Goal: Task Accomplishment & Management: Manage account settings

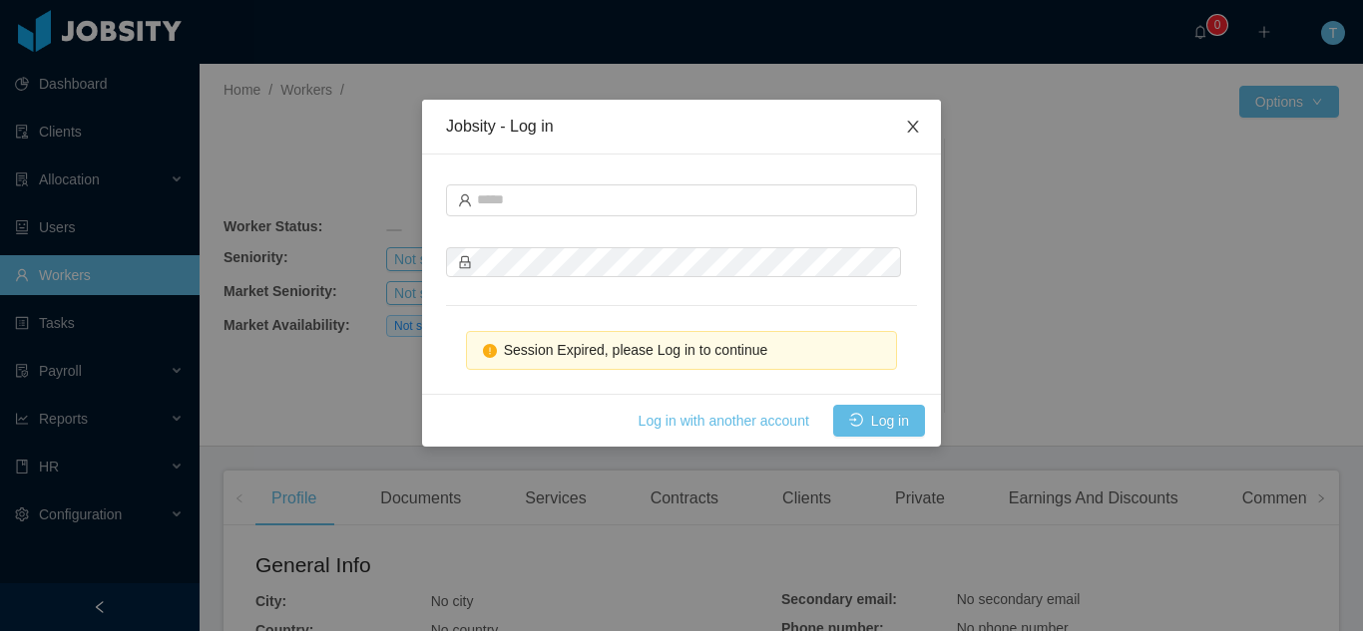
click at [912, 129] on icon "icon: close" at bounding box center [912, 127] width 11 height 12
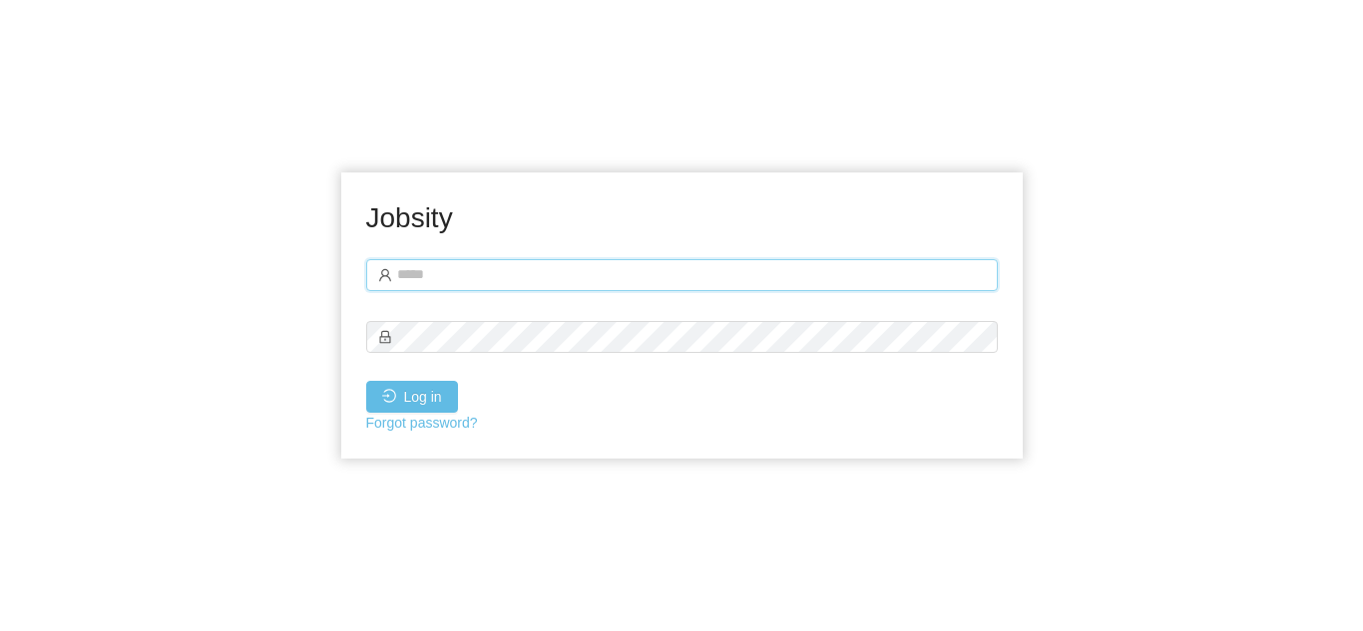
click at [633, 272] on input "text" at bounding box center [681, 275] width 631 height 32
type input "**********"
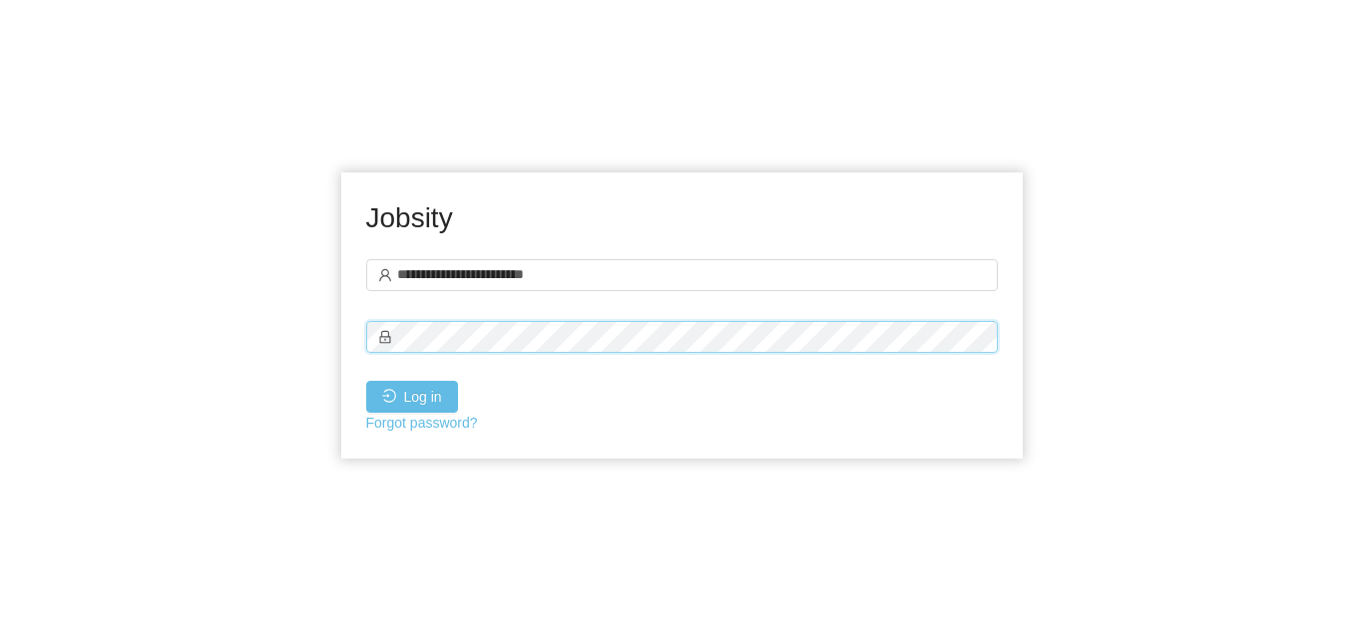
click at [366, 381] on button "Log in" at bounding box center [412, 397] width 92 height 32
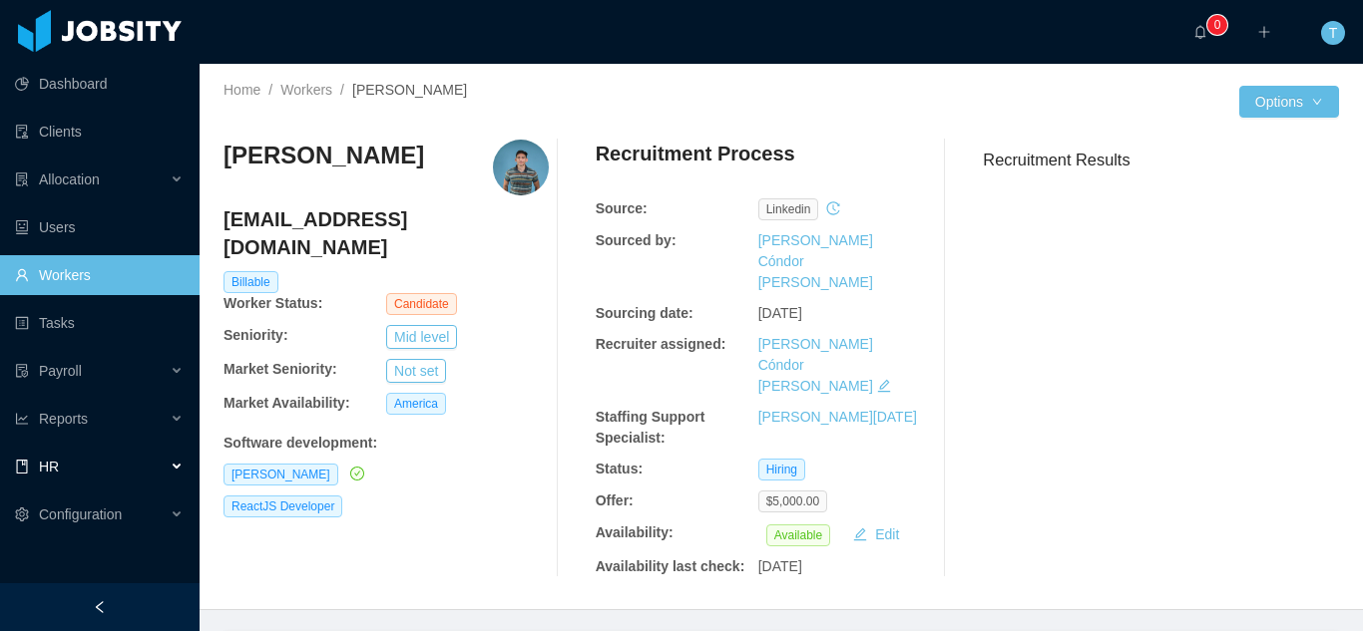
click at [160, 468] on div "HR" at bounding box center [100, 467] width 200 height 40
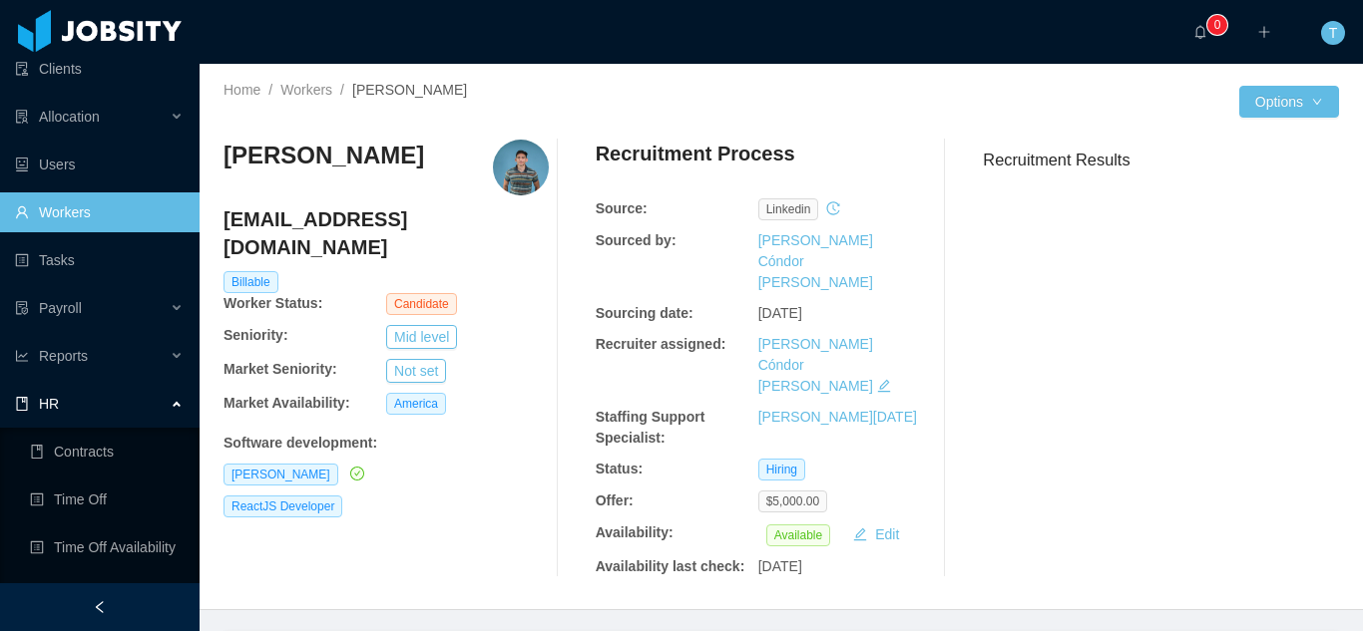
scroll to position [77, 0]
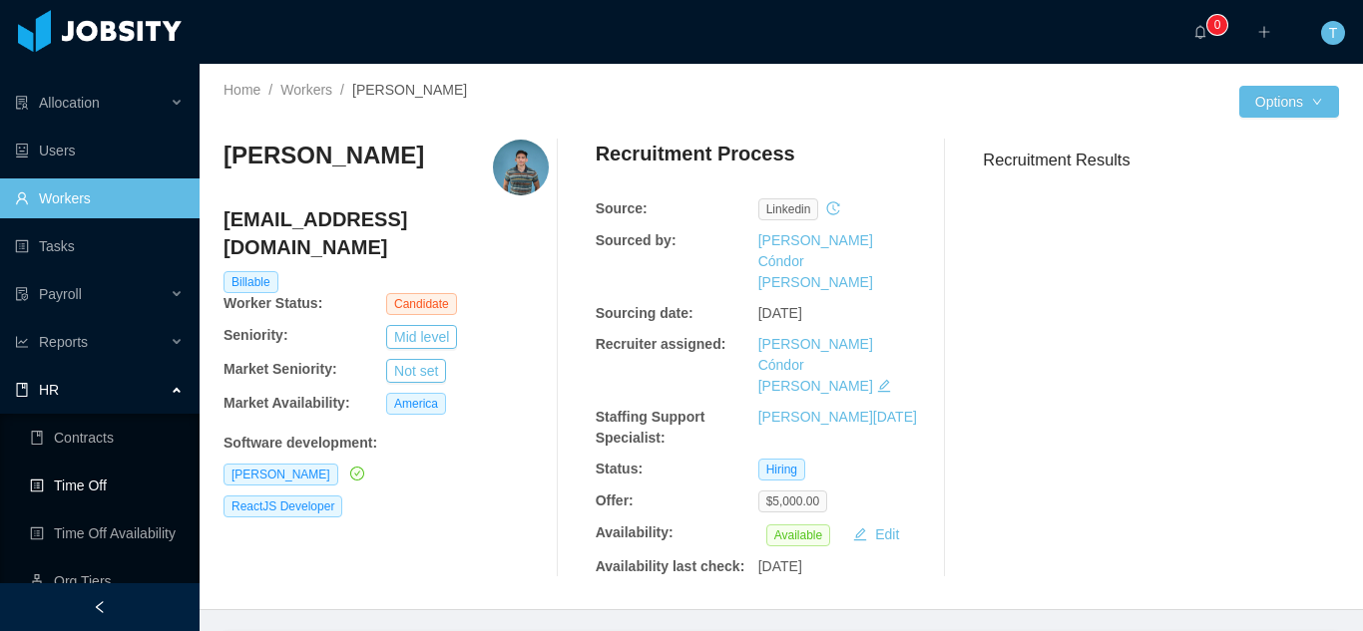
click at [97, 488] on link "Time Off" at bounding box center [107, 486] width 154 height 40
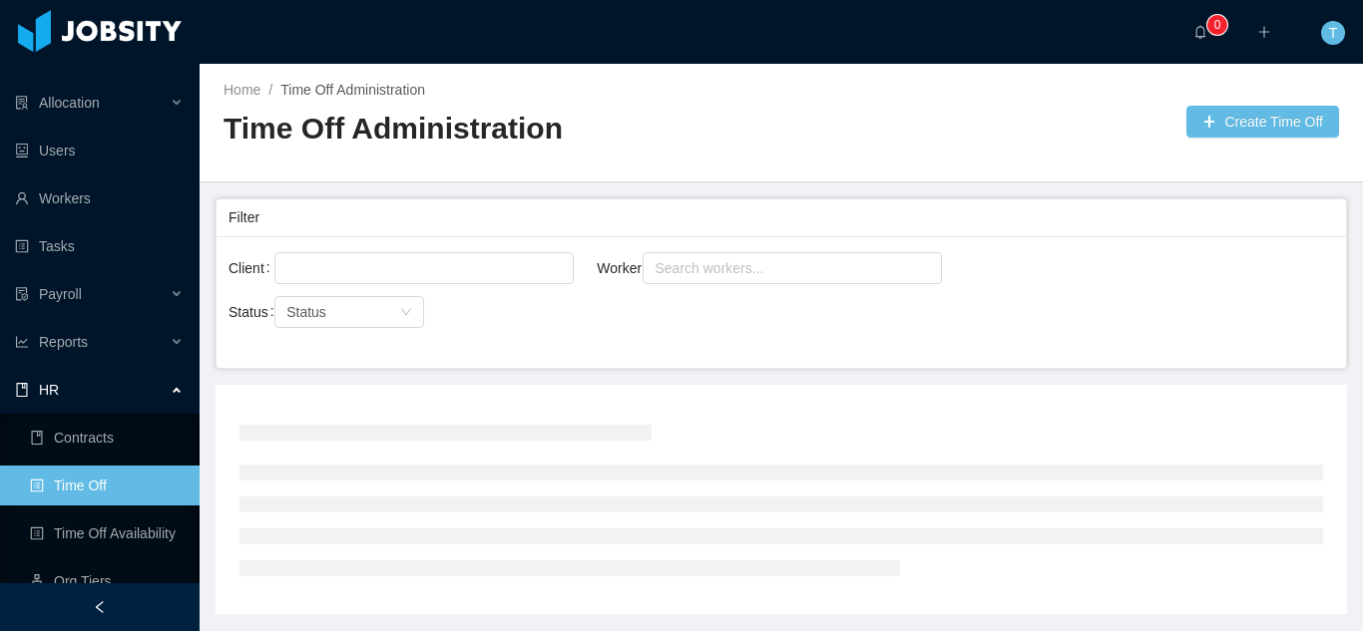
scroll to position [68, 0]
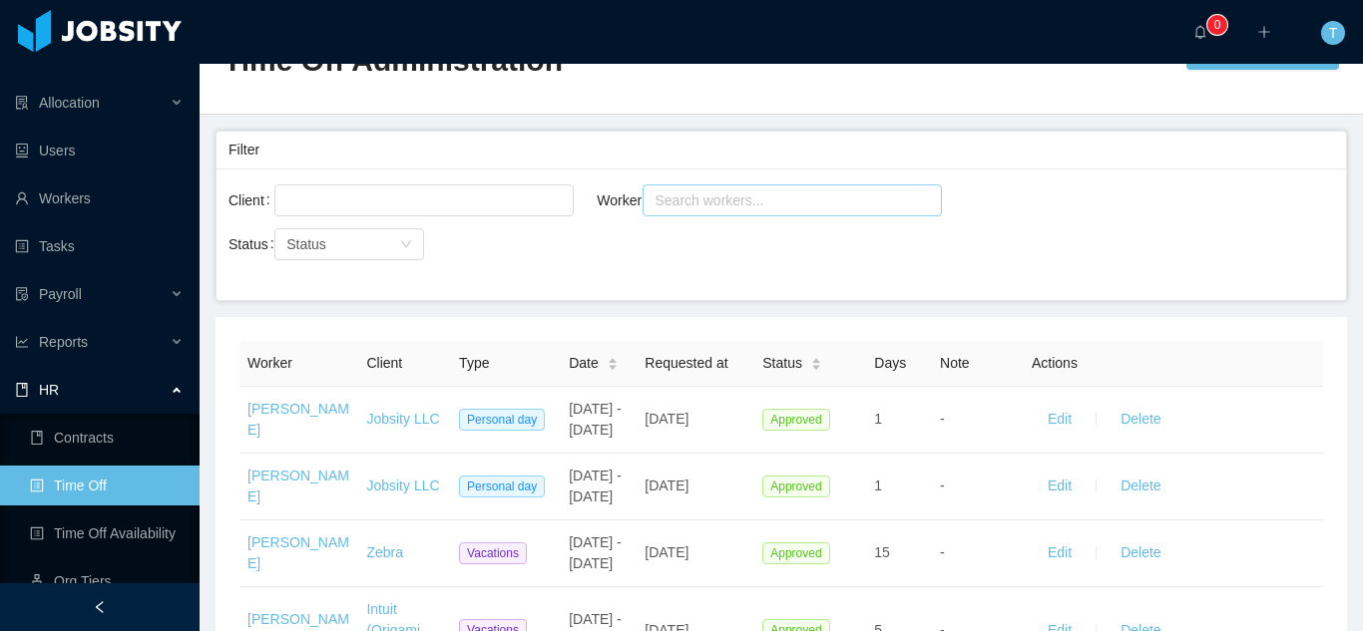
click at [699, 202] on div "Search workers..." at bounding box center [782, 201] width 257 height 20
type input "****"
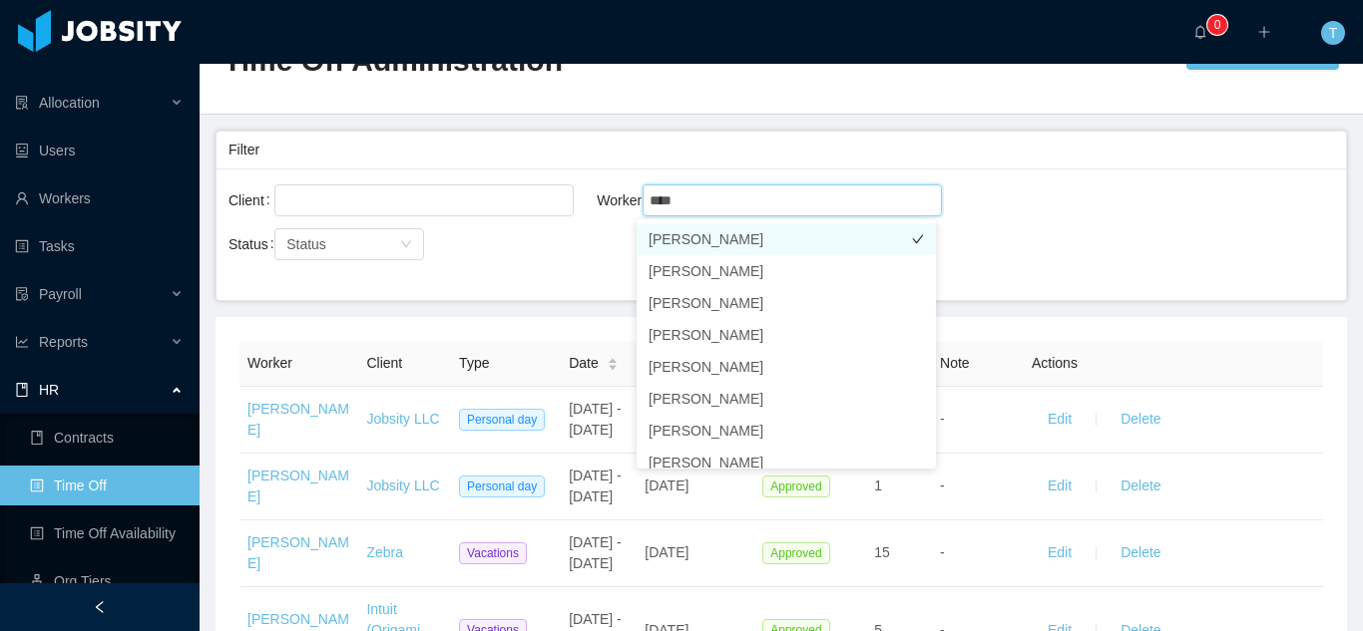
click at [699, 239] on li "[PERSON_NAME]" at bounding box center [785, 239] width 299 height 32
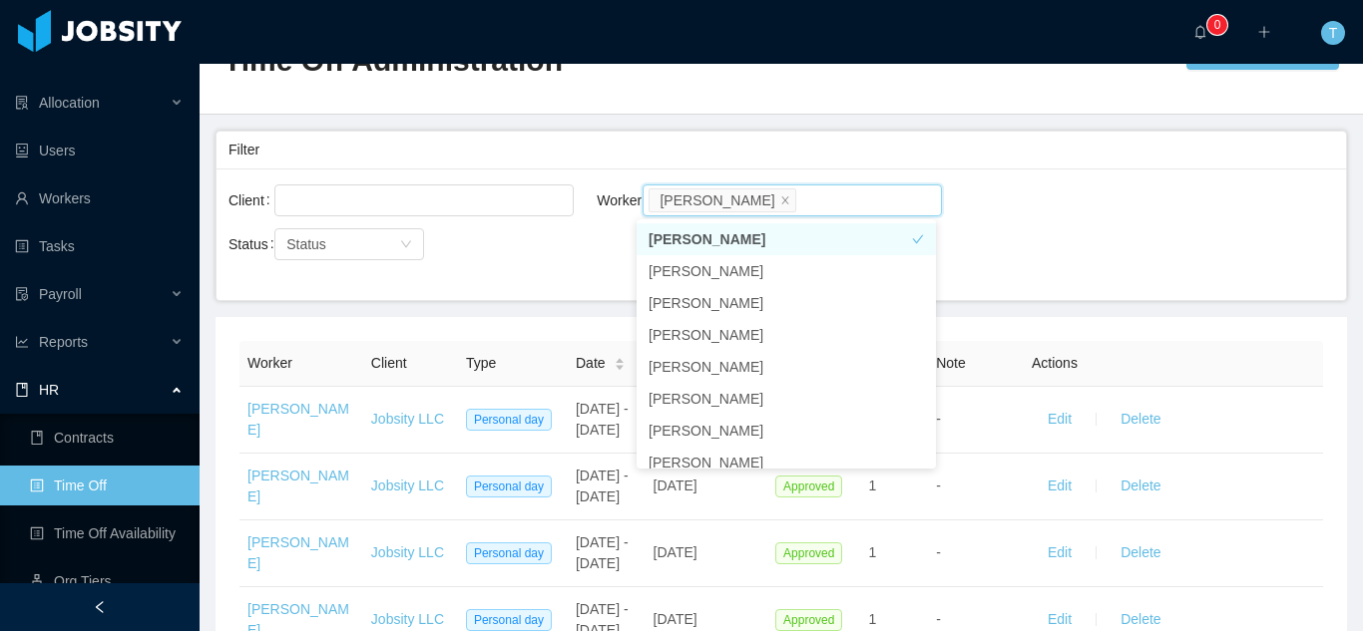
click at [526, 268] on div "Status Status" at bounding box center [412, 256] width 368 height 64
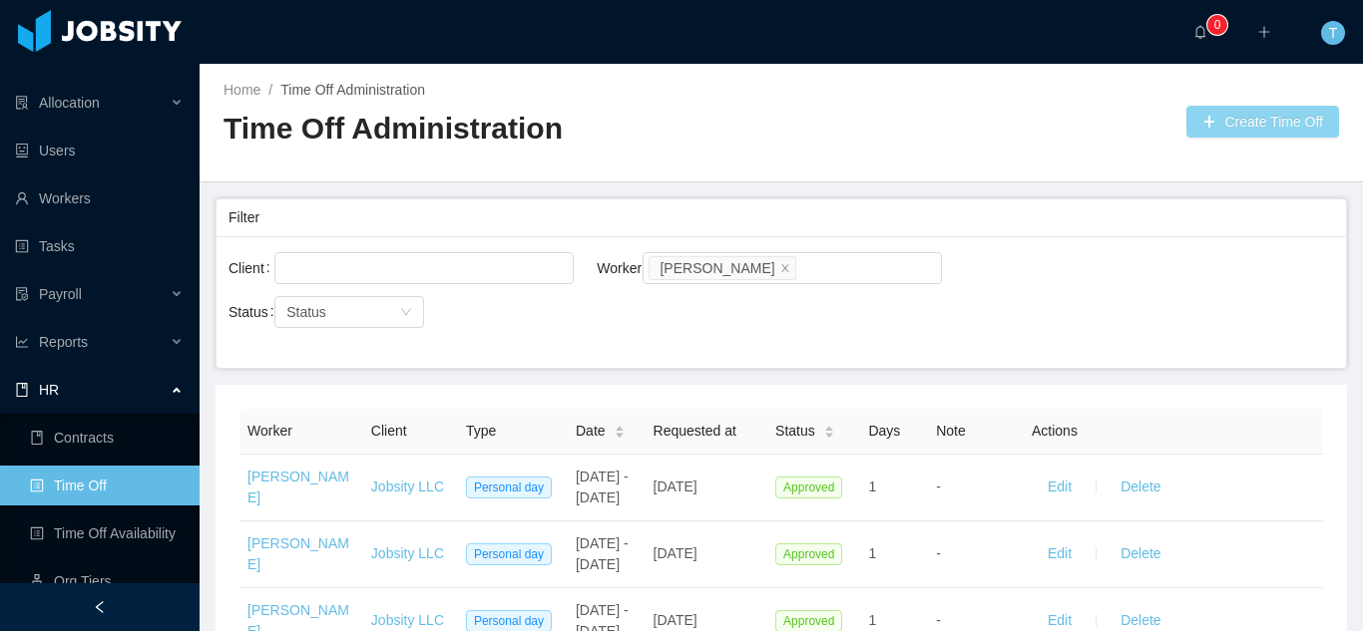
click at [1218, 129] on button "Create Time Off" at bounding box center [1262, 122] width 153 height 32
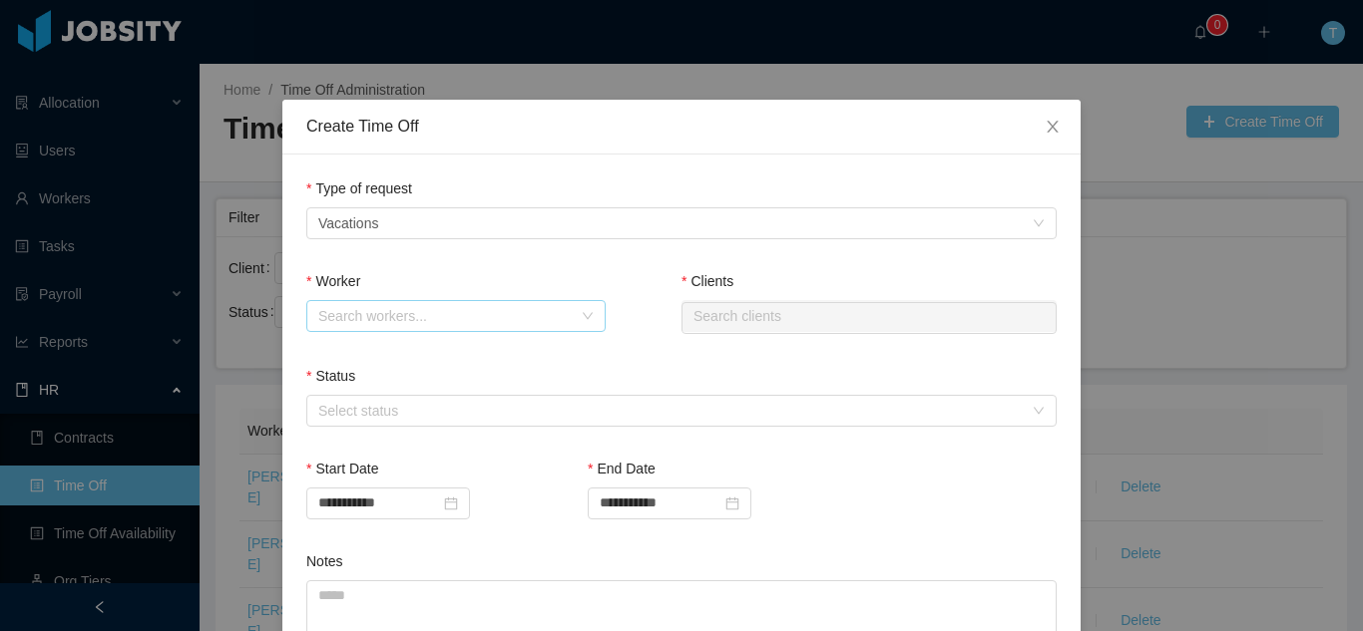
click at [447, 314] on div "Search workers..." at bounding box center [444, 316] width 253 height 20
type input "*****"
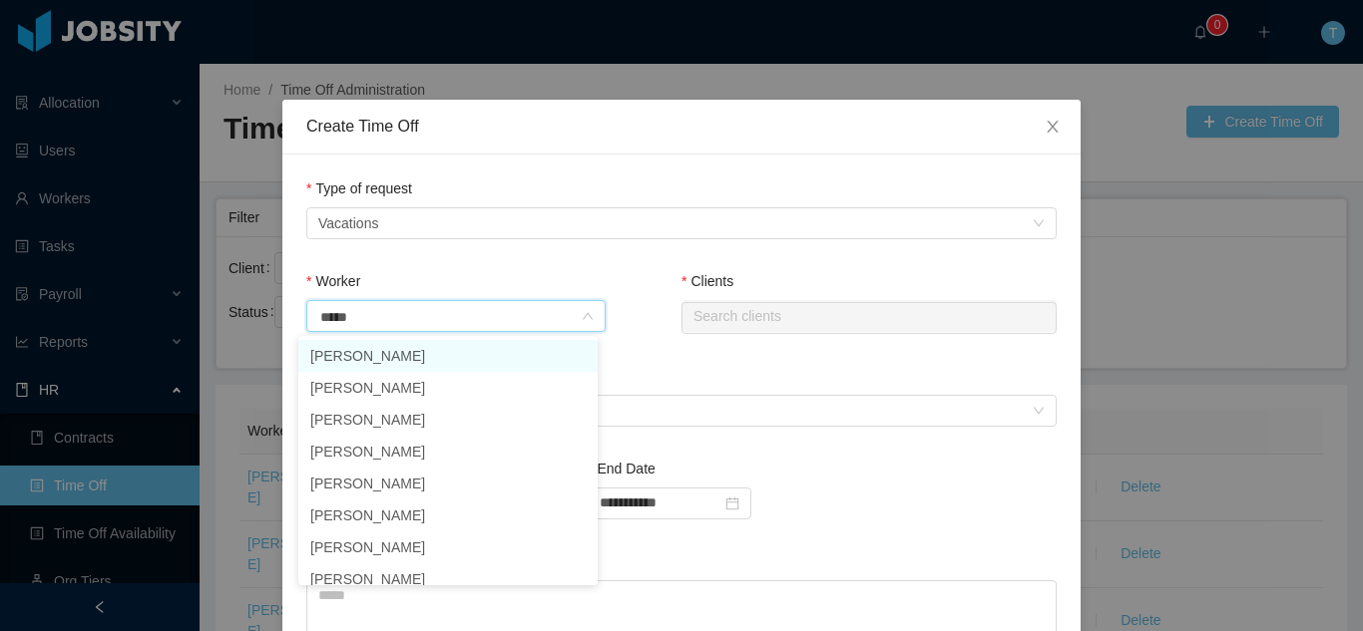
click at [373, 356] on li "[PERSON_NAME]" at bounding box center [447, 356] width 299 height 32
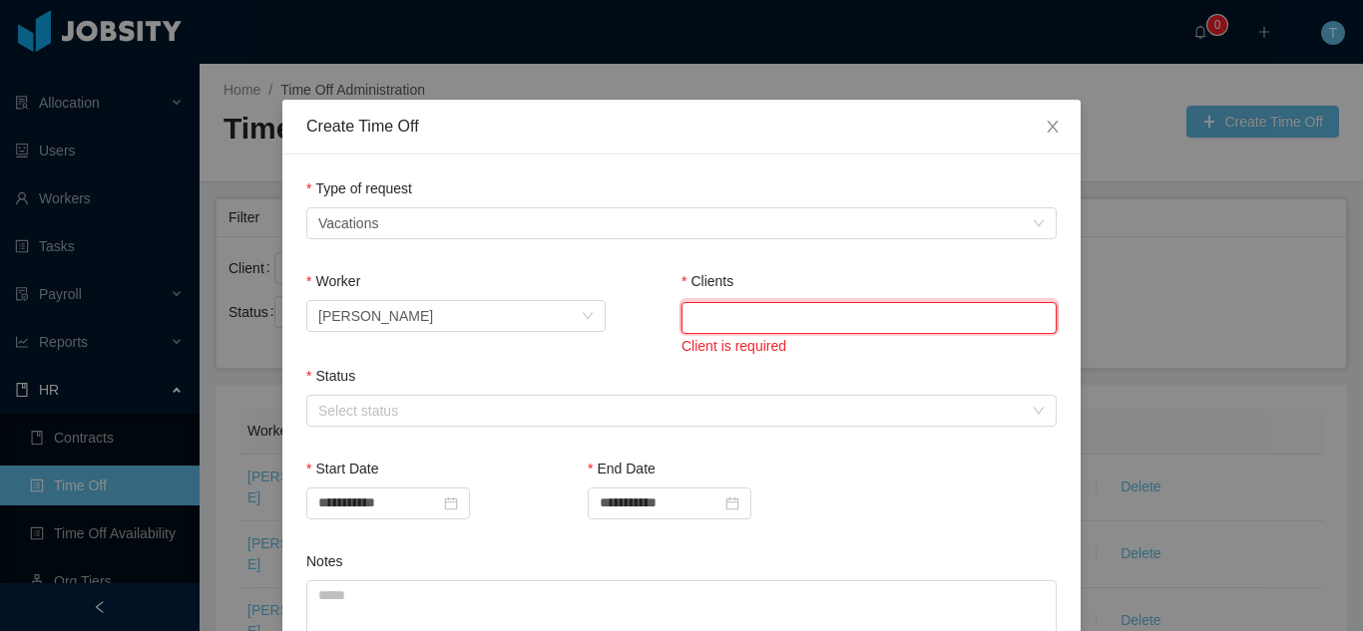
click at [706, 321] on input "text" at bounding box center [868, 318] width 375 height 32
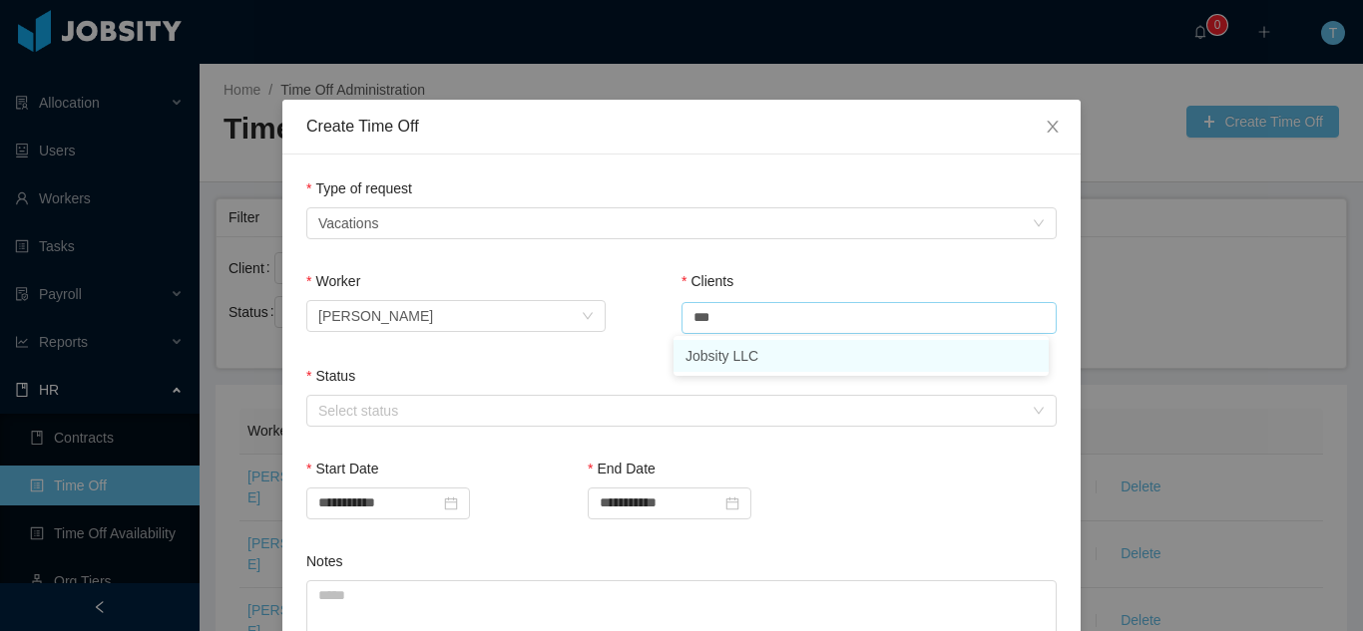
click at [710, 355] on li "Jobsity LLC" at bounding box center [860, 356] width 375 height 32
click at [606, 407] on div "Select status" at bounding box center [670, 411] width 704 height 20
type input "**********"
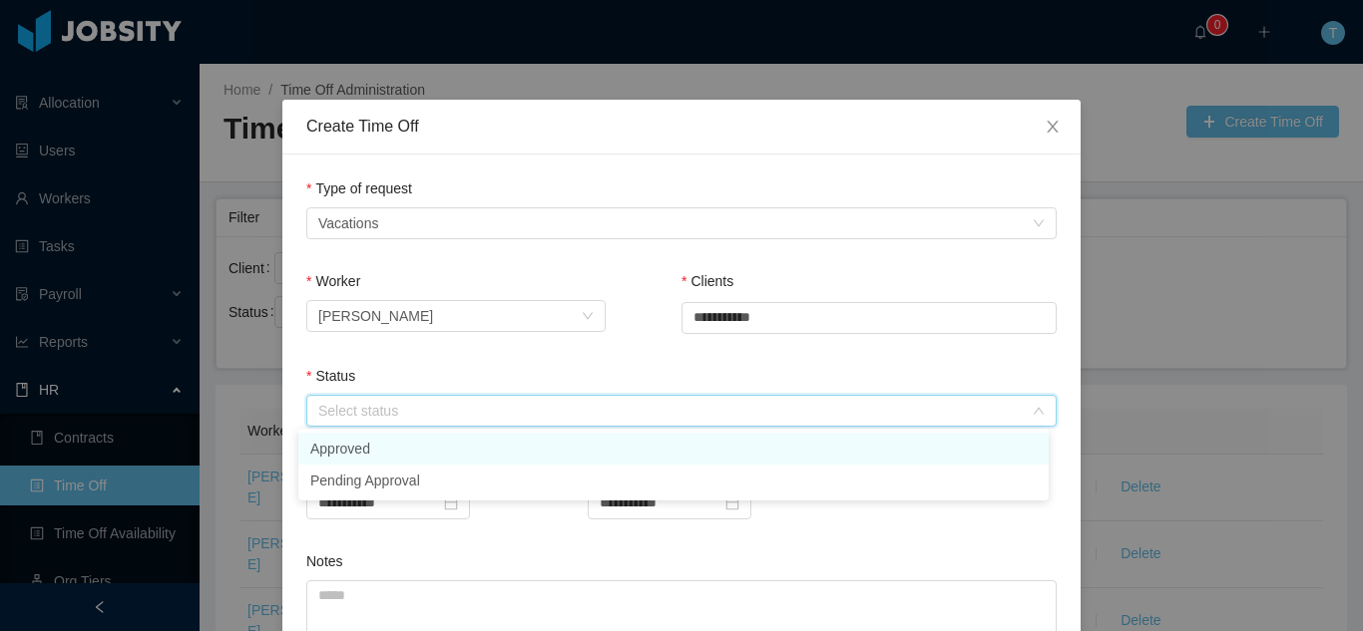
click at [574, 441] on li "Approved" at bounding box center [673, 449] width 750 height 32
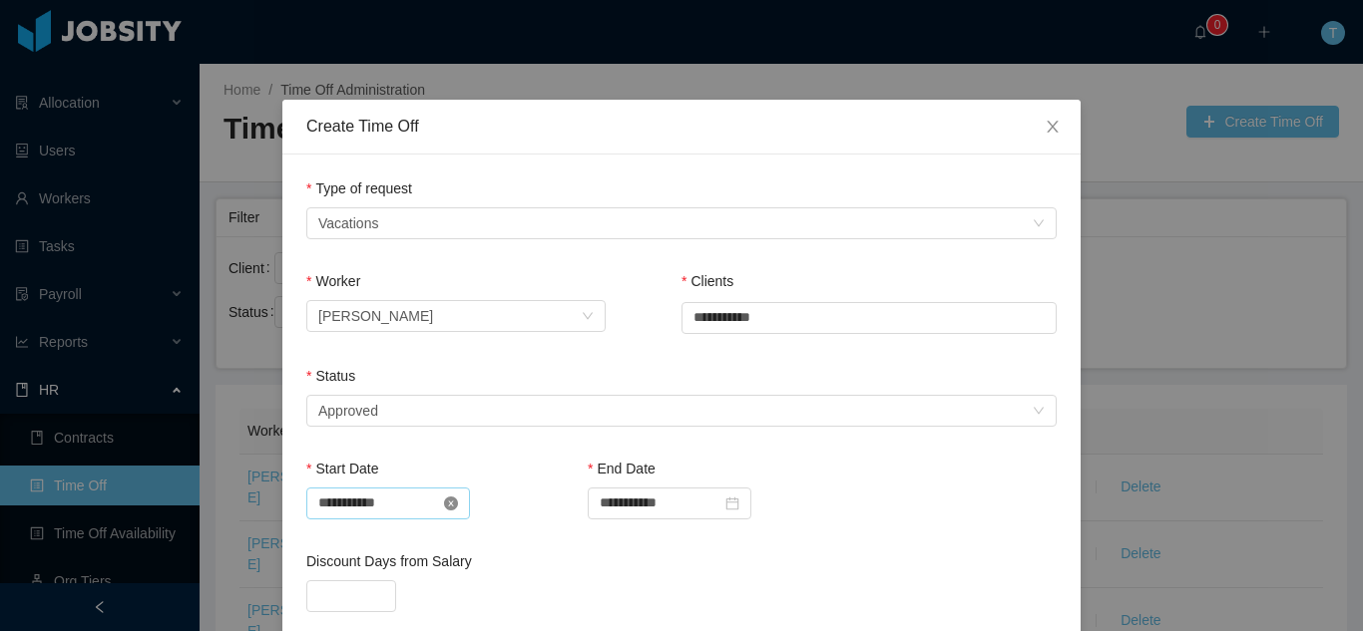
click at [458, 505] on icon "icon: close-circle" at bounding box center [451, 504] width 14 height 14
click at [381, 514] on input at bounding box center [388, 504] width 164 height 32
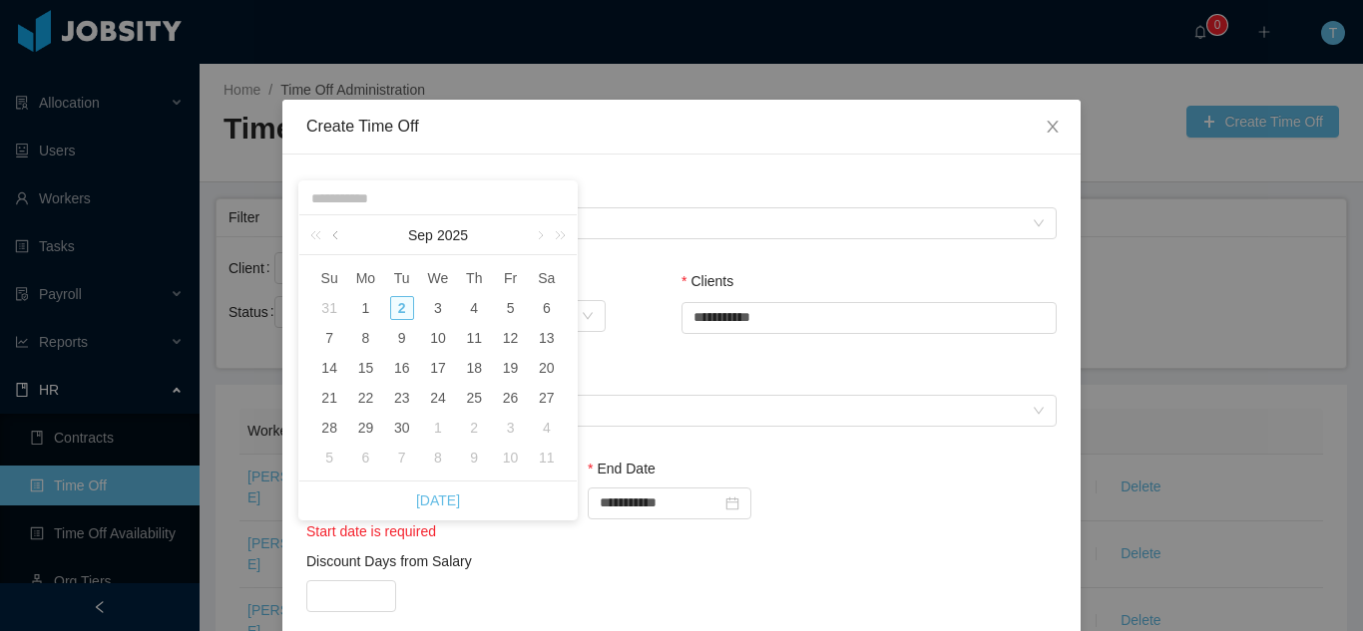
click at [338, 235] on link at bounding box center [337, 235] width 18 height 40
click at [474, 305] on div "31" at bounding box center [474, 308] width 24 height 24
type input "**********"
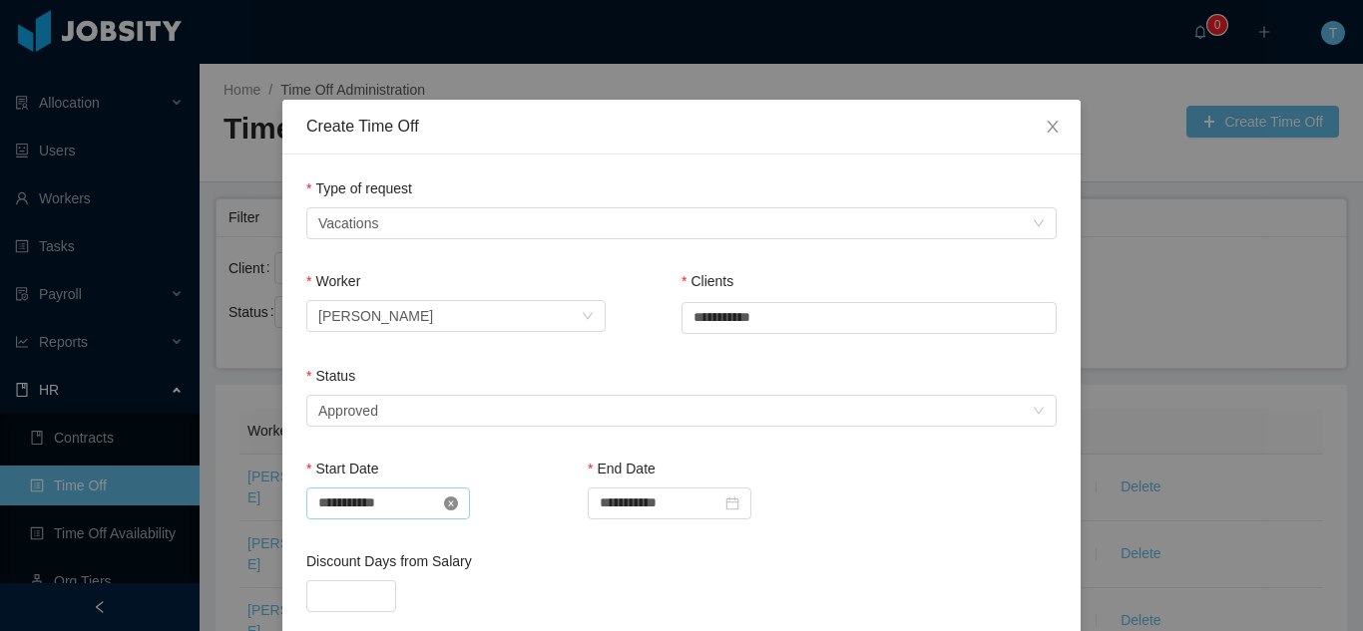
click at [458, 503] on icon "icon: close-circle" at bounding box center [451, 504] width 14 height 14
click at [344, 492] on input at bounding box center [388, 504] width 164 height 32
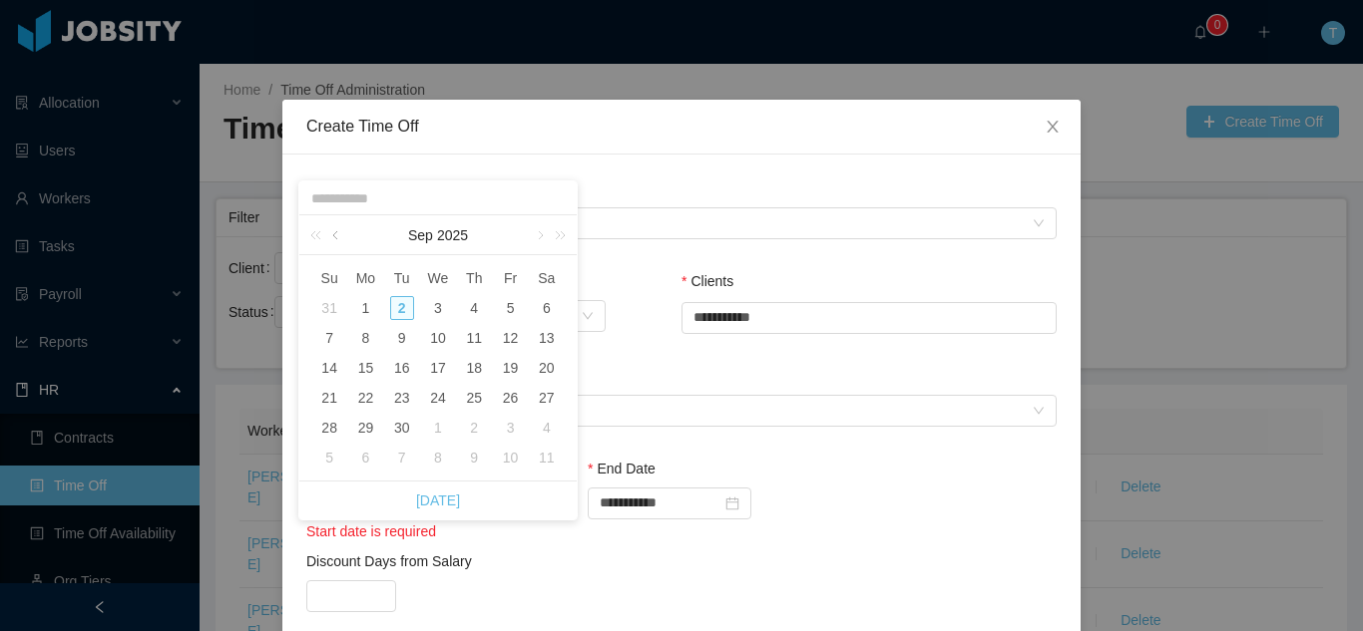
click at [339, 236] on link at bounding box center [337, 235] width 18 height 40
click at [474, 425] on div "28" at bounding box center [474, 428] width 24 height 24
type input "**********"
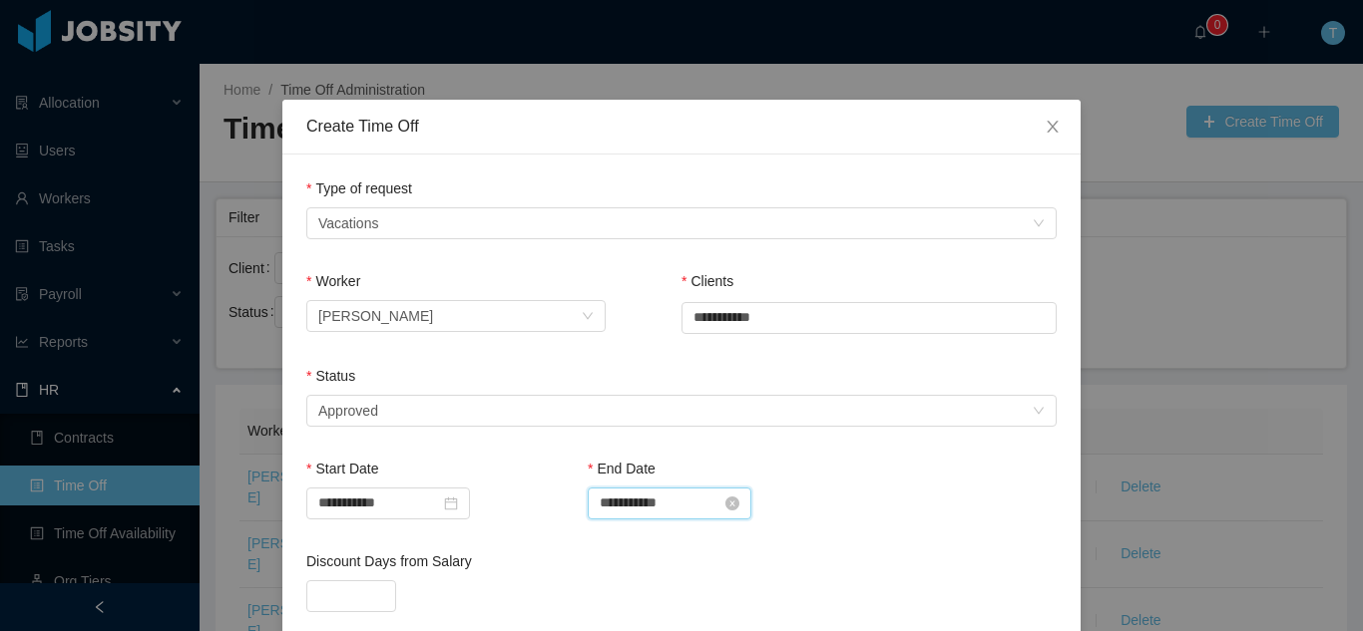
click at [618, 502] on input "**********" at bounding box center [670, 504] width 164 height 32
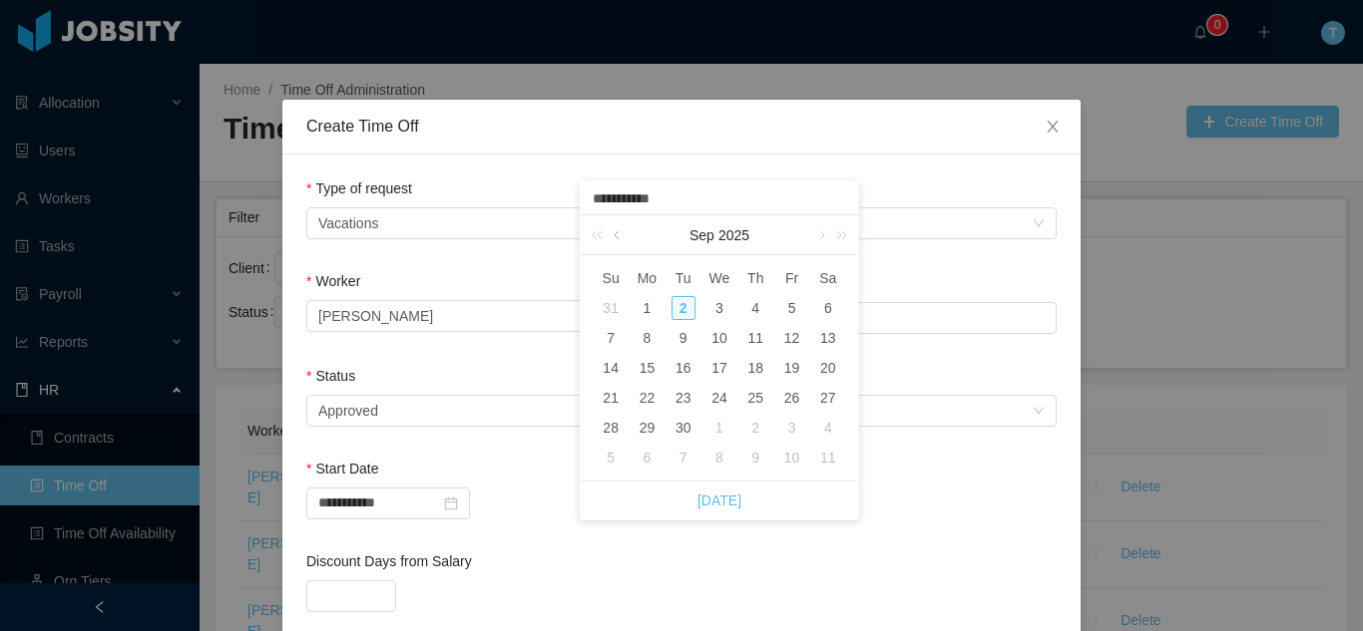
click at [621, 234] on link at bounding box center [619, 235] width 18 height 40
click at [788, 431] on div "29" at bounding box center [792, 428] width 24 height 24
type input "**********"
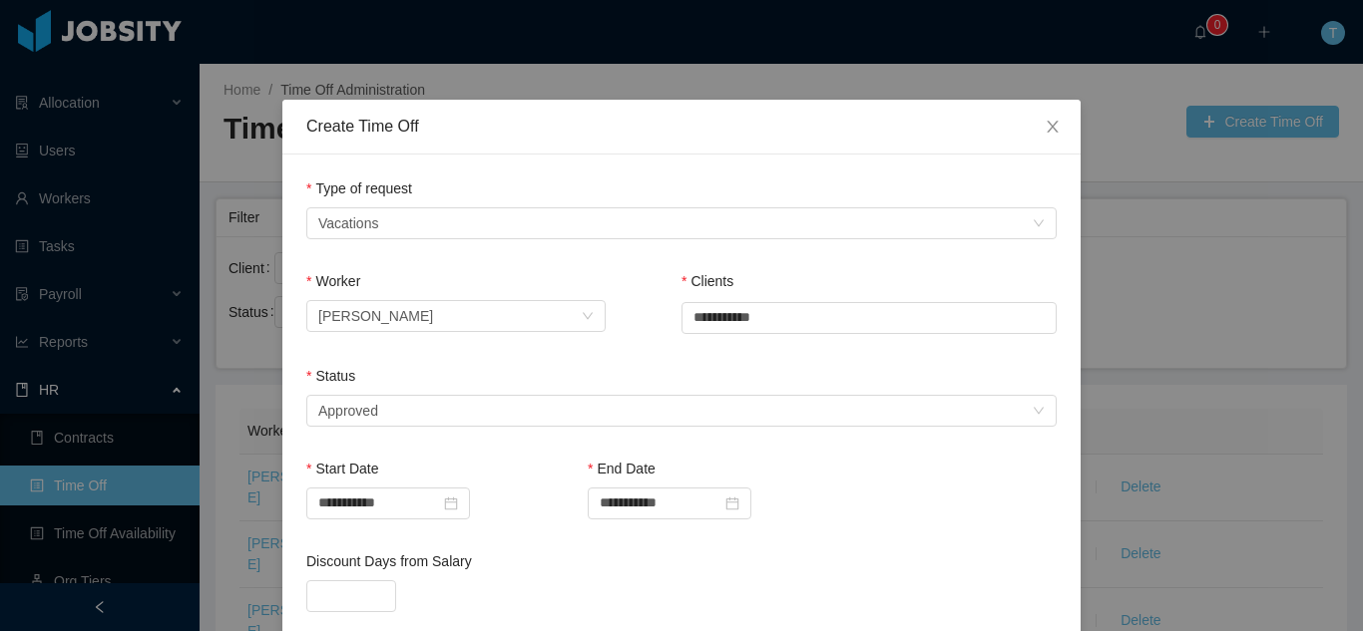
click at [642, 585] on div at bounding box center [681, 597] width 750 height 32
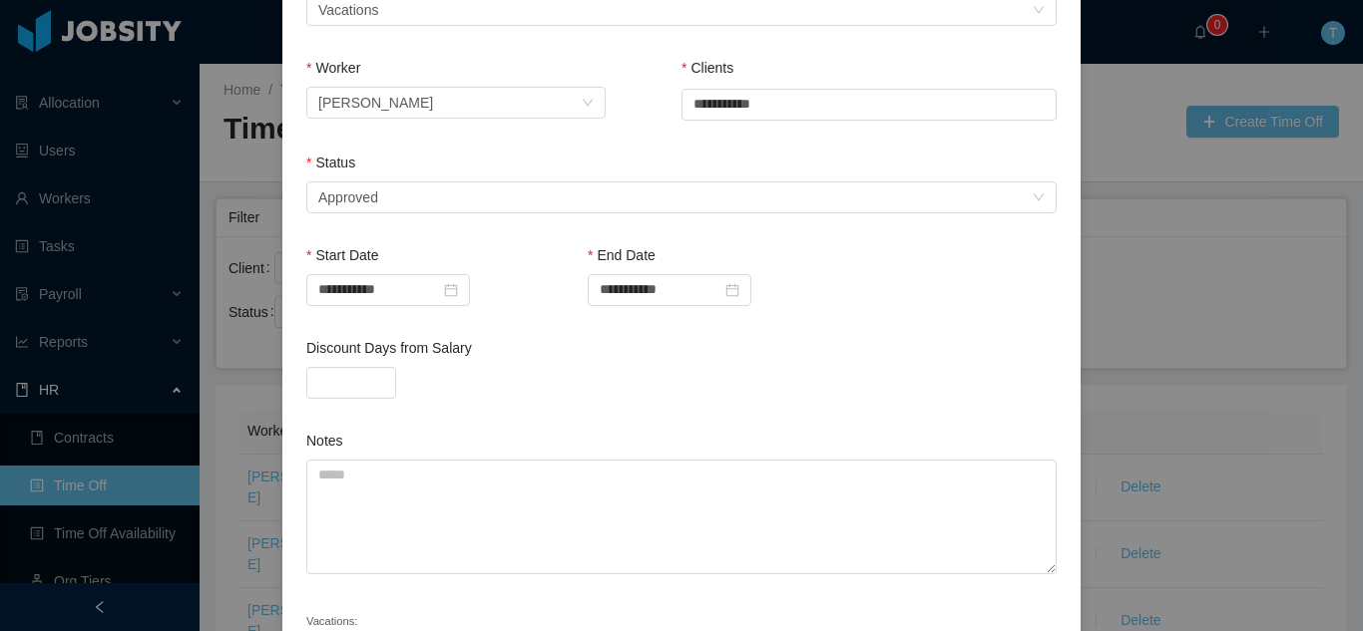
scroll to position [216, 0]
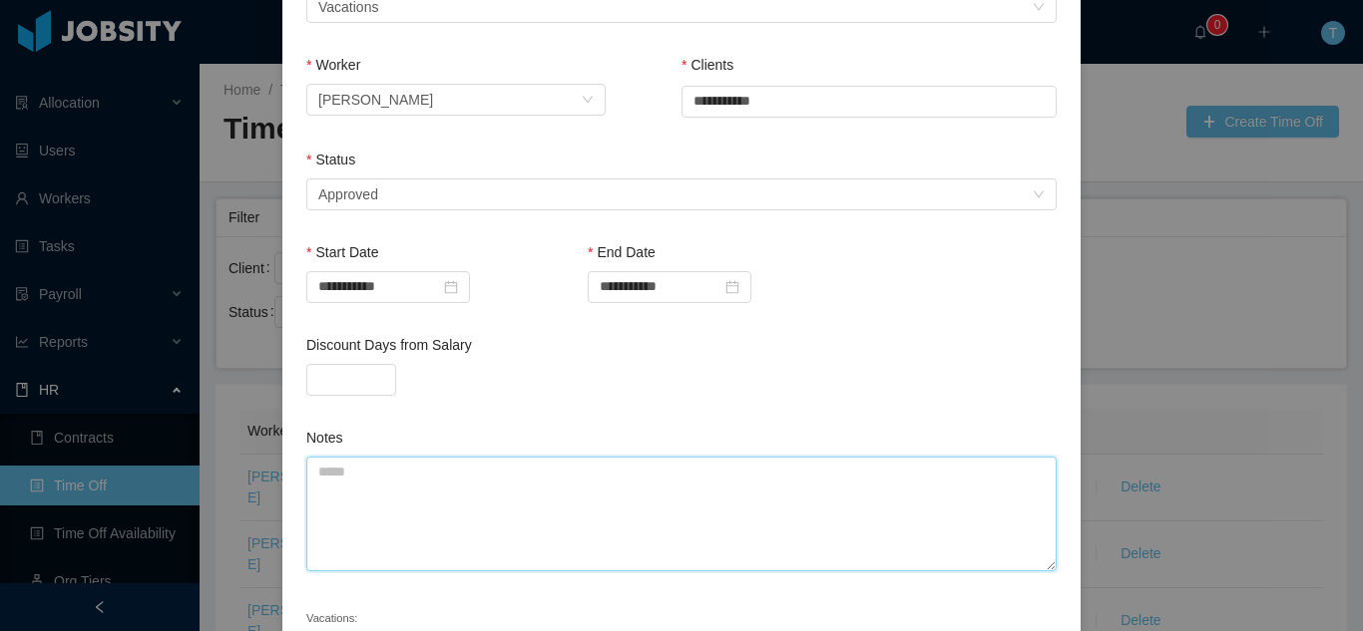
click at [608, 497] on textarea "Notes" at bounding box center [681, 514] width 750 height 115
click at [666, 471] on textarea "**********" at bounding box center [681, 514] width 750 height 115
type textarea "**********"
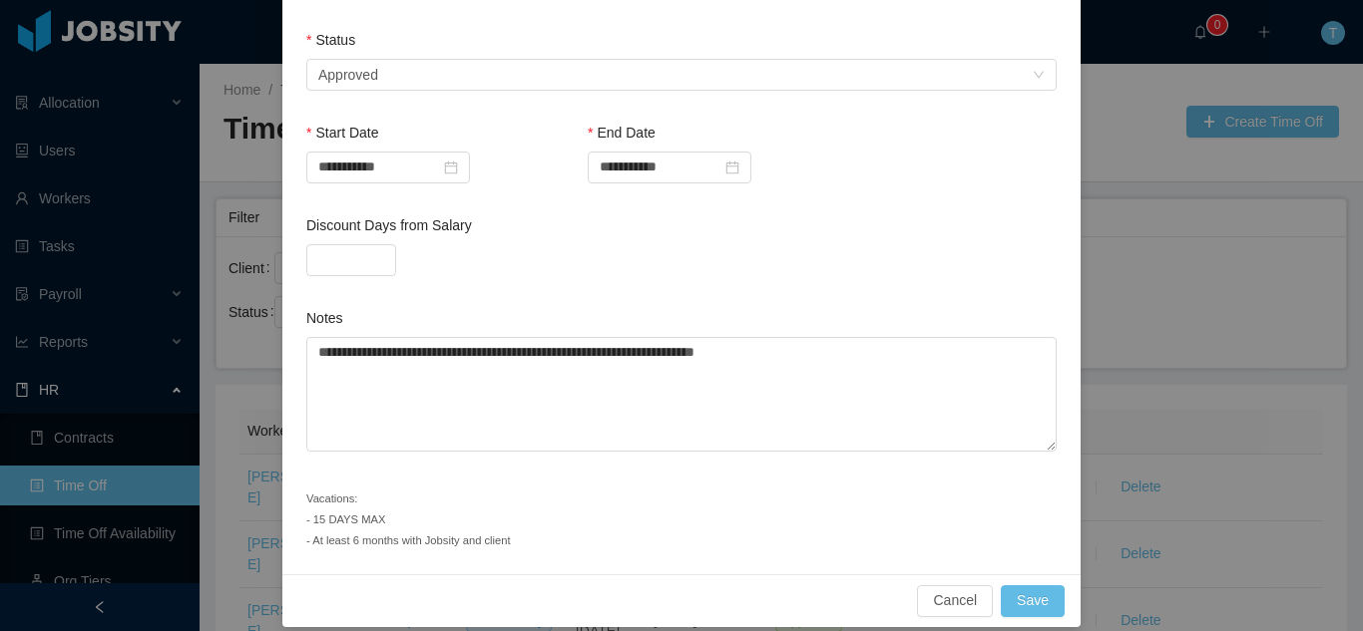
scroll to position [355, 0]
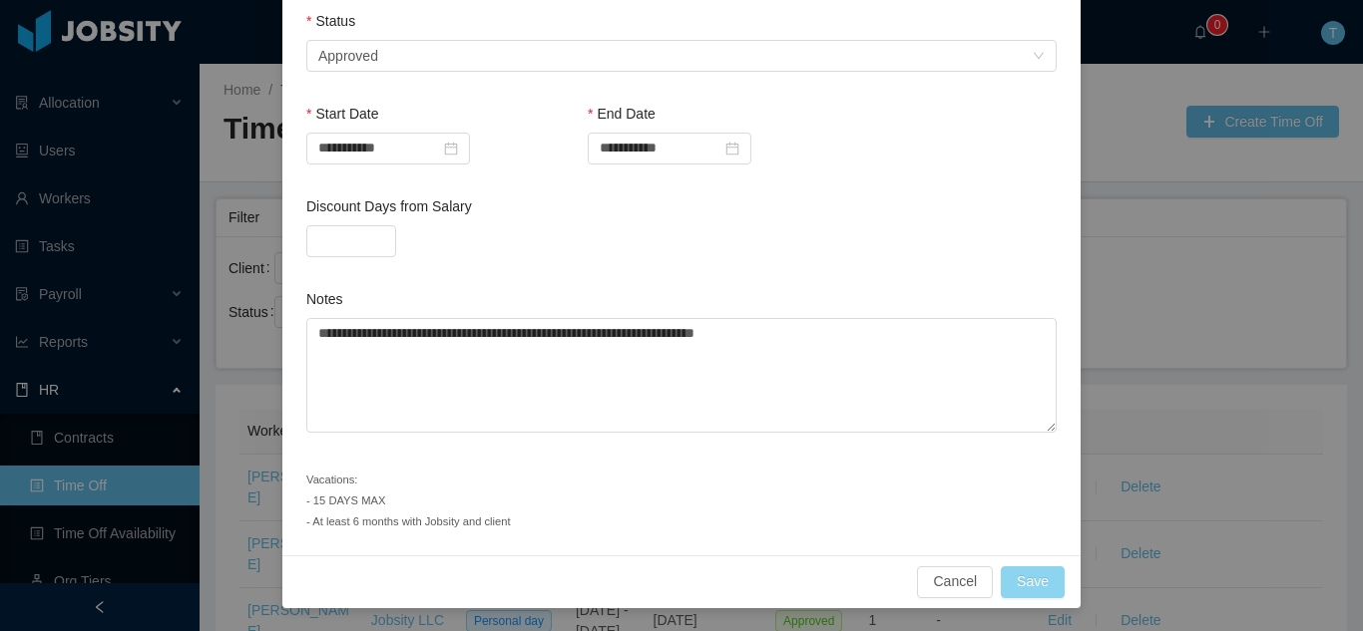
click at [1017, 592] on button "Save" at bounding box center [1033, 583] width 64 height 32
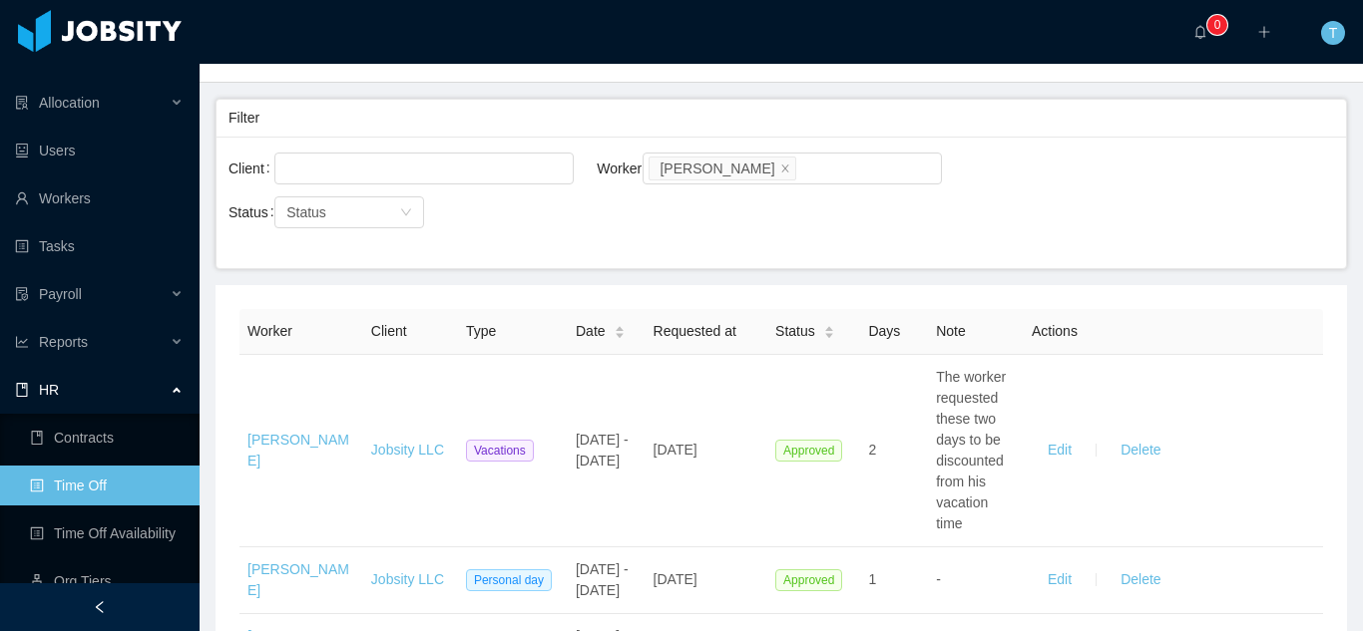
scroll to position [107, 0]
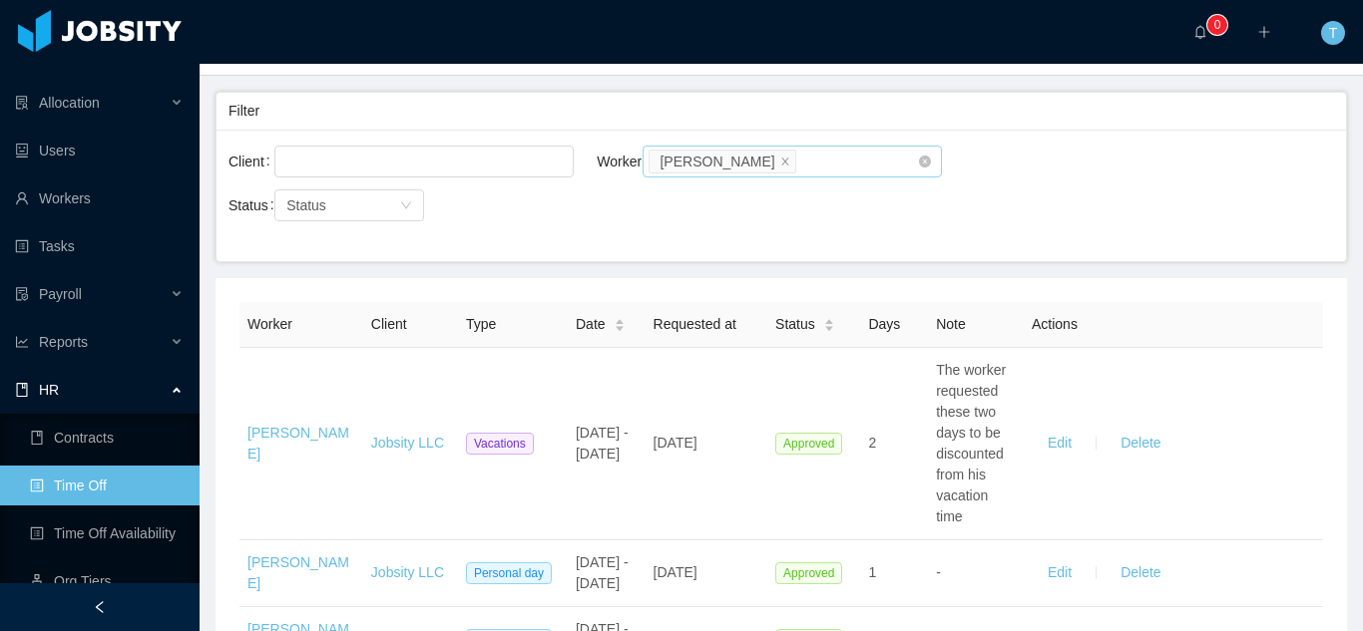
click at [771, 169] on li "[PERSON_NAME]" at bounding box center [721, 162] width 147 height 24
click at [780, 166] on icon "icon: close" at bounding box center [785, 161] width 10 height 10
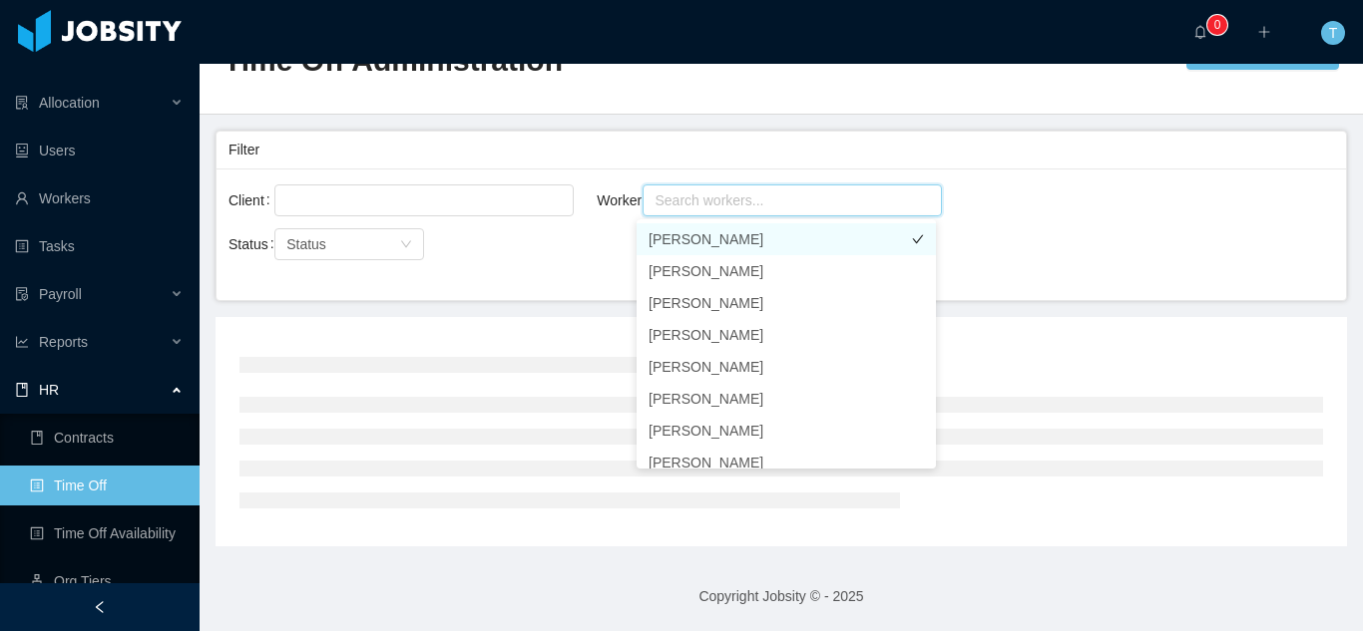
scroll to position [107, 0]
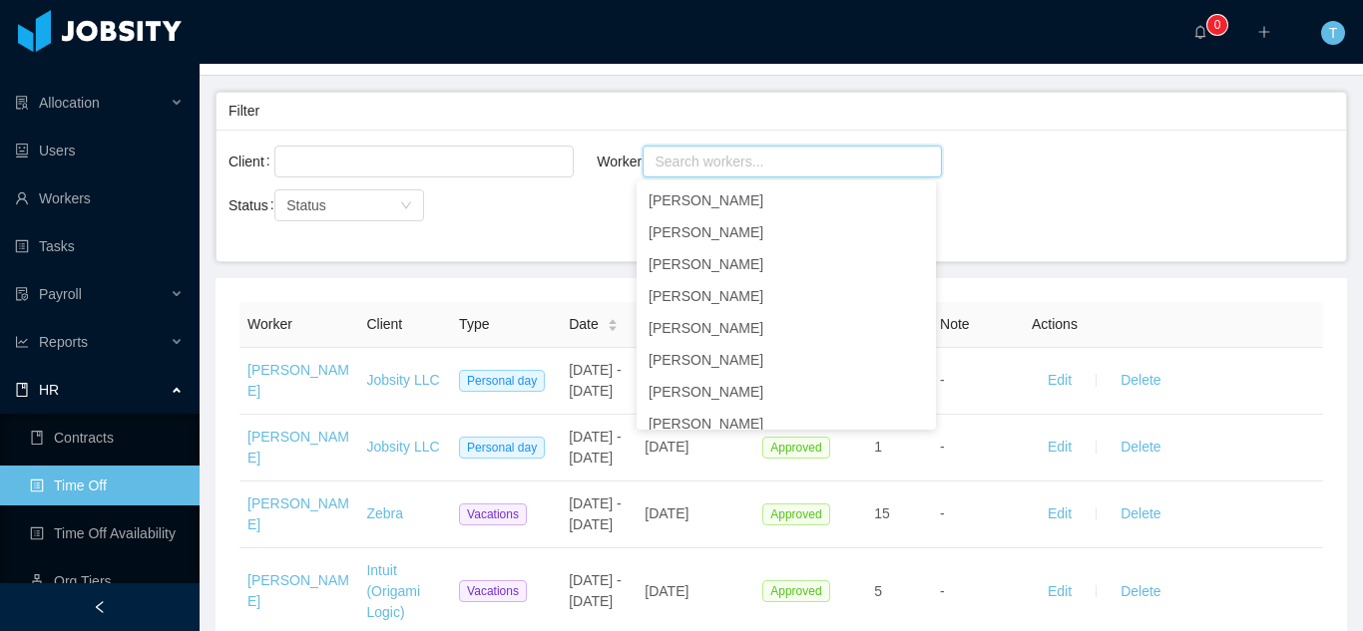
click at [1207, 182] on div "Client Worker Search workers..." at bounding box center [780, 174] width 1105 height 64
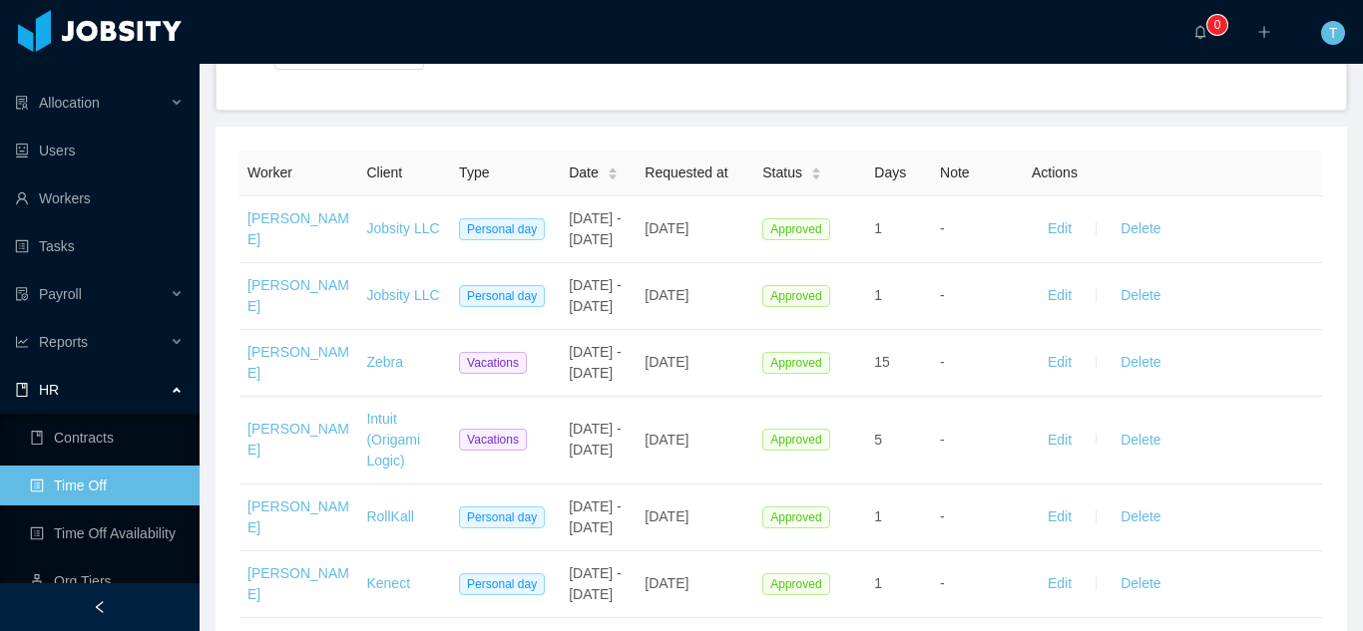
scroll to position [0, 0]
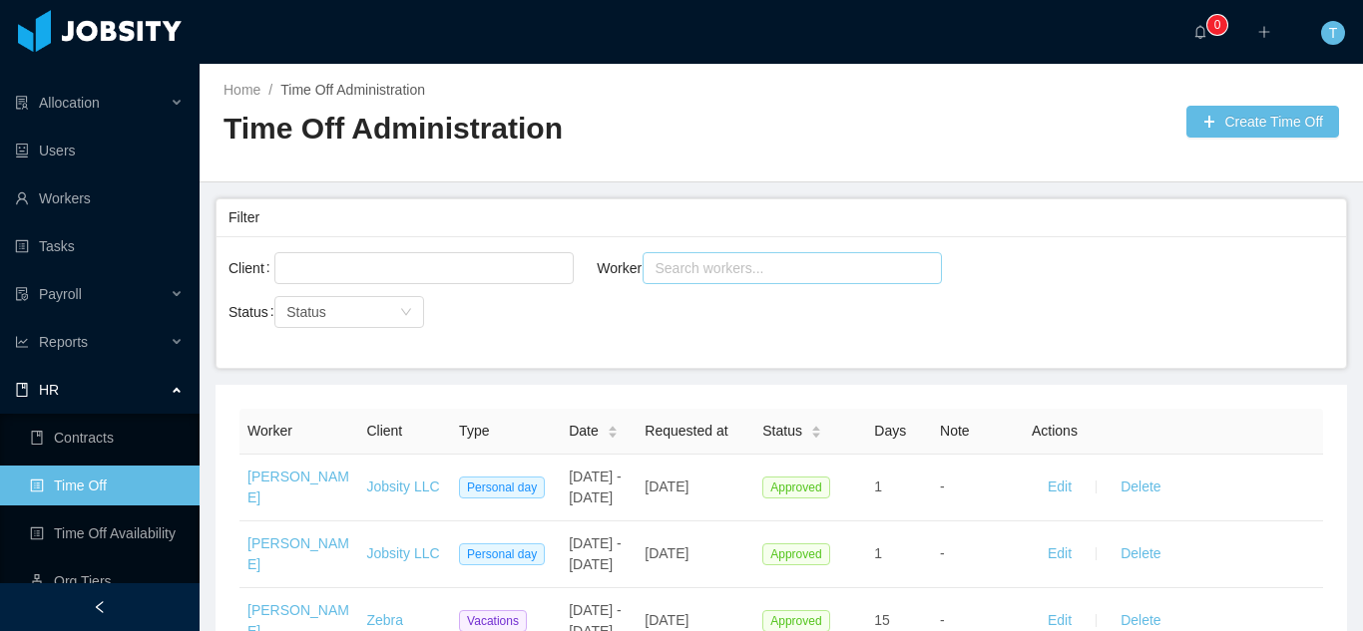
click at [759, 274] on div "Search workers..." at bounding box center [782, 268] width 257 height 20
type input "**********"
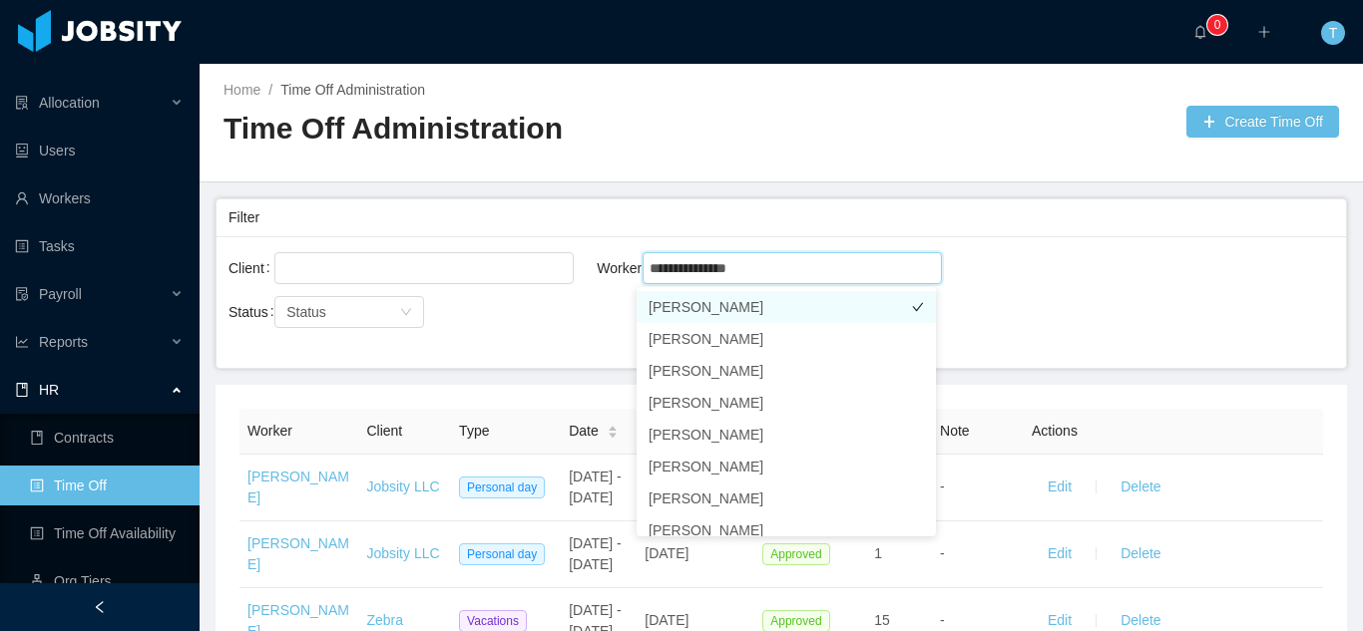
click at [756, 313] on li "[PERSON_NAME]" at bounding box center [785, 307] width 299 height 32
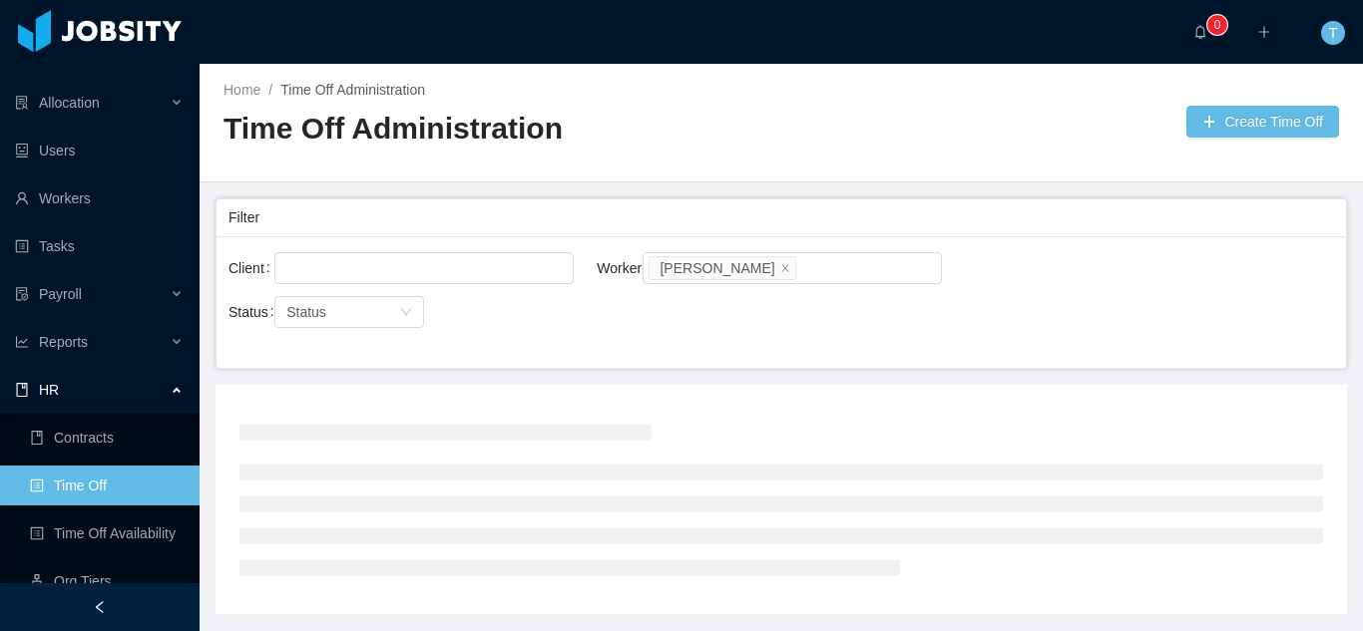
click at [1061, 288] on div "Client Worker Search workers... [PERSON_NAME]" at bounding box center [780, 280] width 1105 height 64
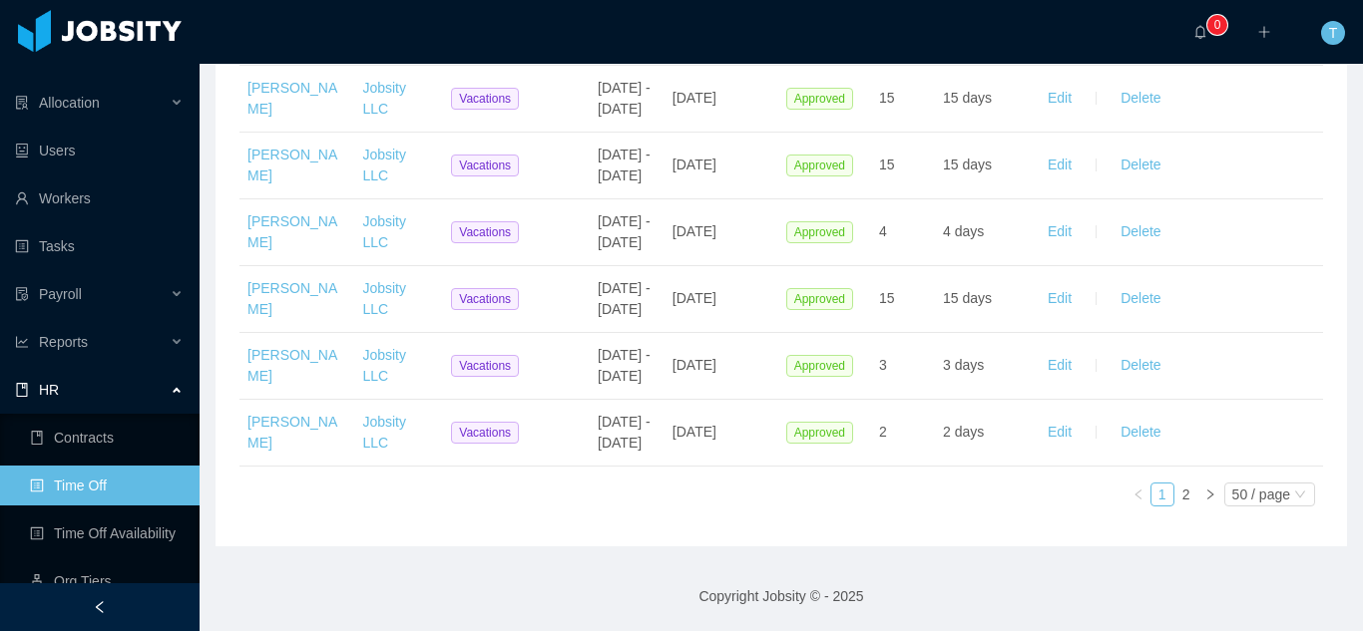
scroll to position [4776, 0]
click at [1175, 504] on link "2" at bounding box center [1186, 495] width 22 height 22
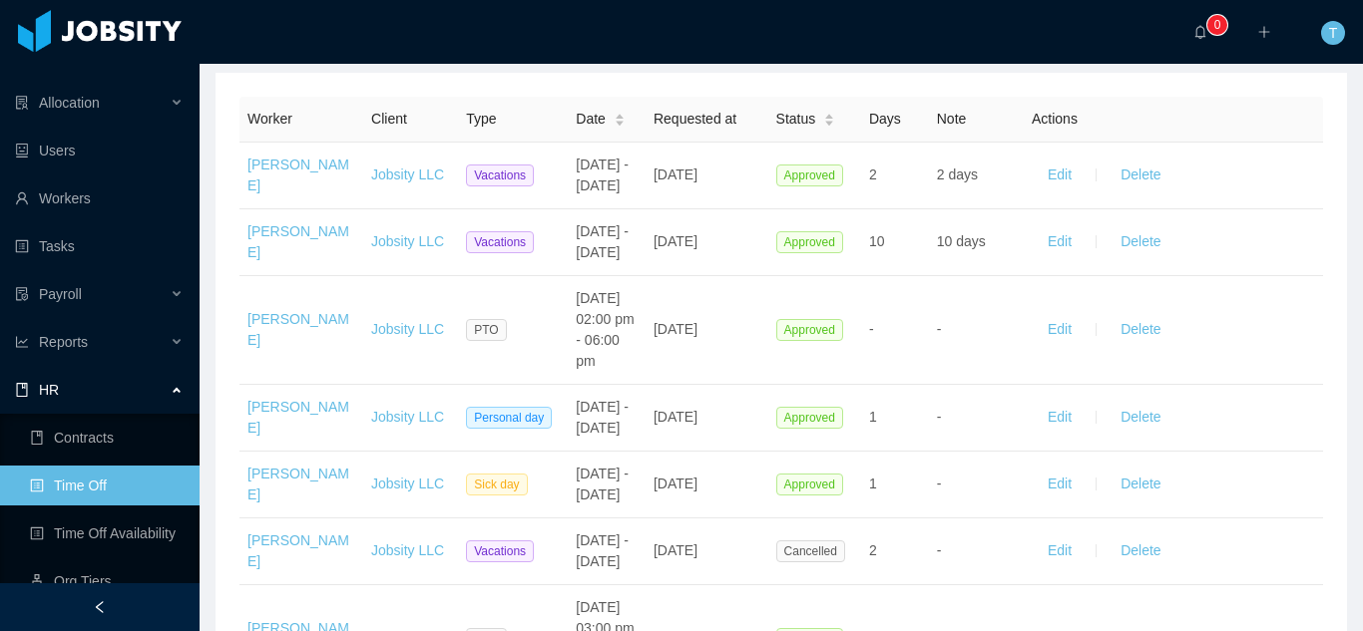
scroll to position [361, 0]
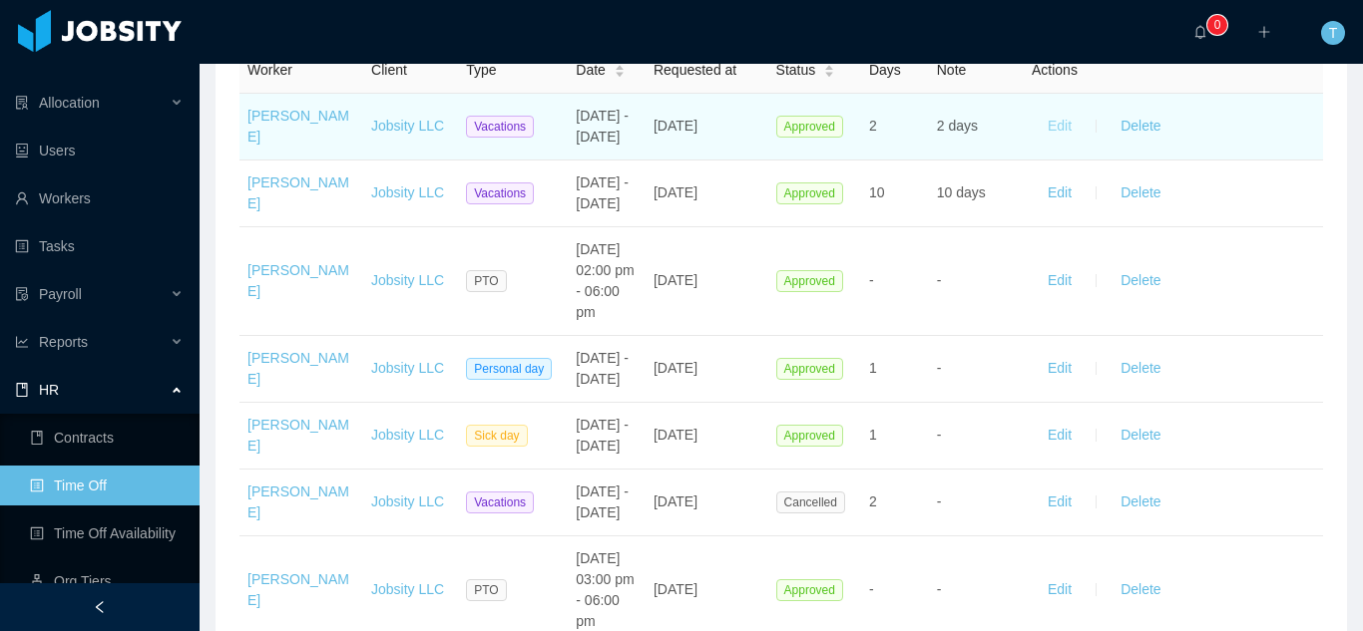
click at [1040, 133] on button "Edit" at bounding box center [1060, 127] width 56 height 32
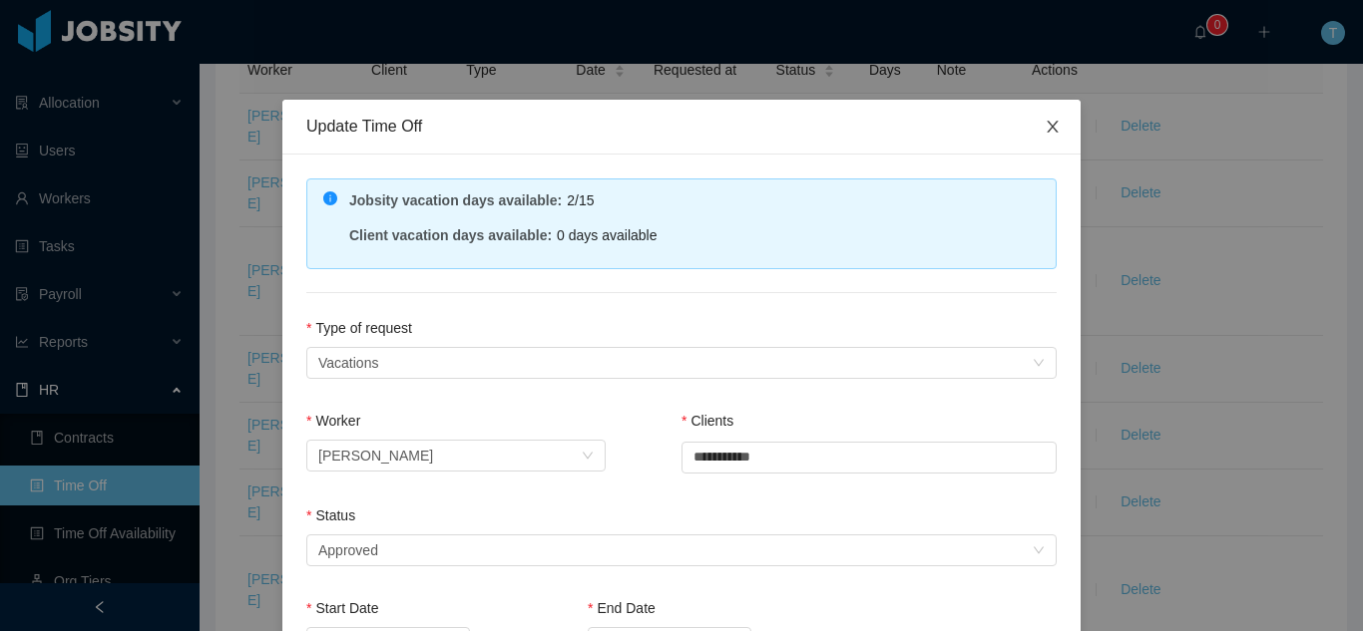
click at [1045, 129] on icon "icon: close" at bounding box center [1053, 127] width 16 height 16
